Goal: Navigation & Orientation: Find specific page/section

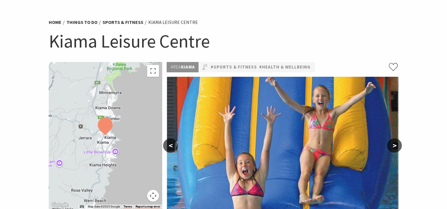
scroll to position [30, 0]
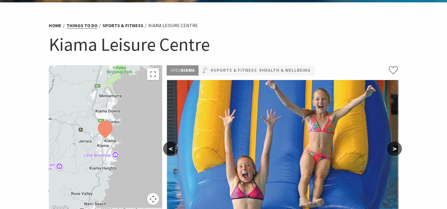
click at [86, 28] on link "Things To Do" at bounding box center [81, 25] width 31 height 6
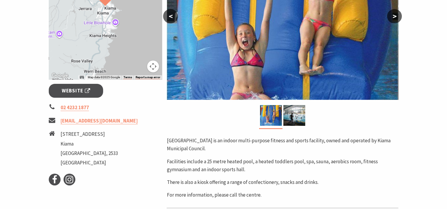
scroll to position [30, 0]
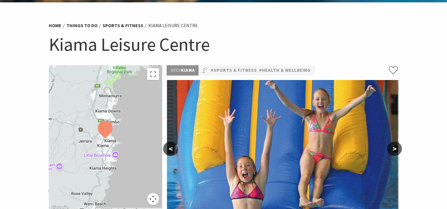
click at [163, 25] on li "Kiama Leisure Centre" at bounding box center [173, 26] width 50 height 8
